Goal: Information Seeking & Learning: Find specific fact

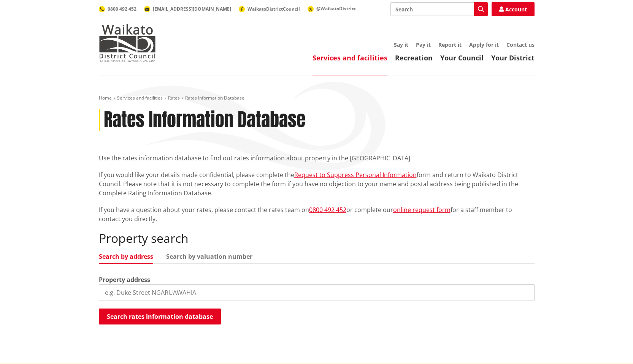
click at [199, 296] on input "search" at bounding box center [316, 292] width 435 height 17
type input "10 [PERSON_NAME]"
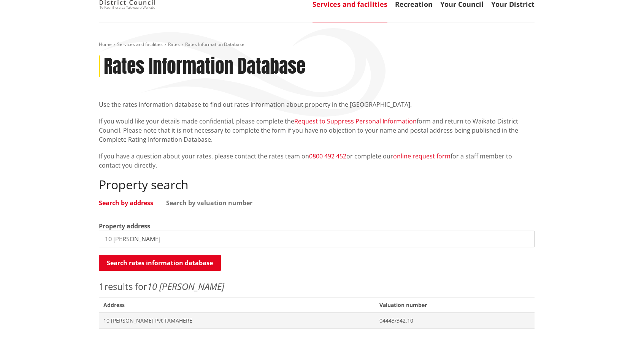
scroll to position [76, 0]
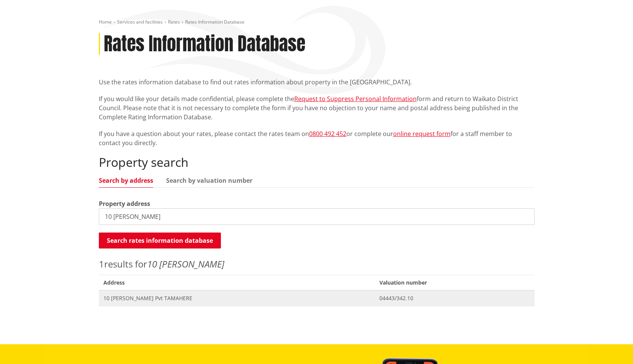
click at [198, 299] on span "10 [PERSON_NAME] Pvt TAMAHERE" at bounding box center [236, 298] width 267 height 8
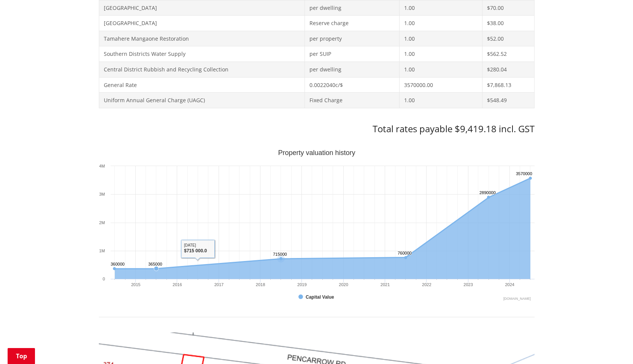
scroll to position [380, 0]
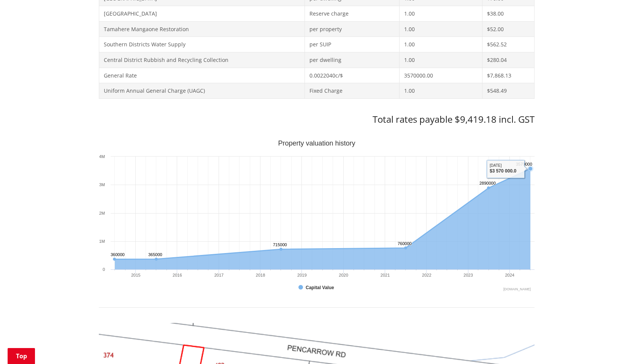
click at [576, 158] on div "Home Services and facilities Rates Rates Information Database Rates Information…" at bounding box center [316, 220] width 633 height 1049
